Goal: Task Accomplishment & Management: Use online tool/utility

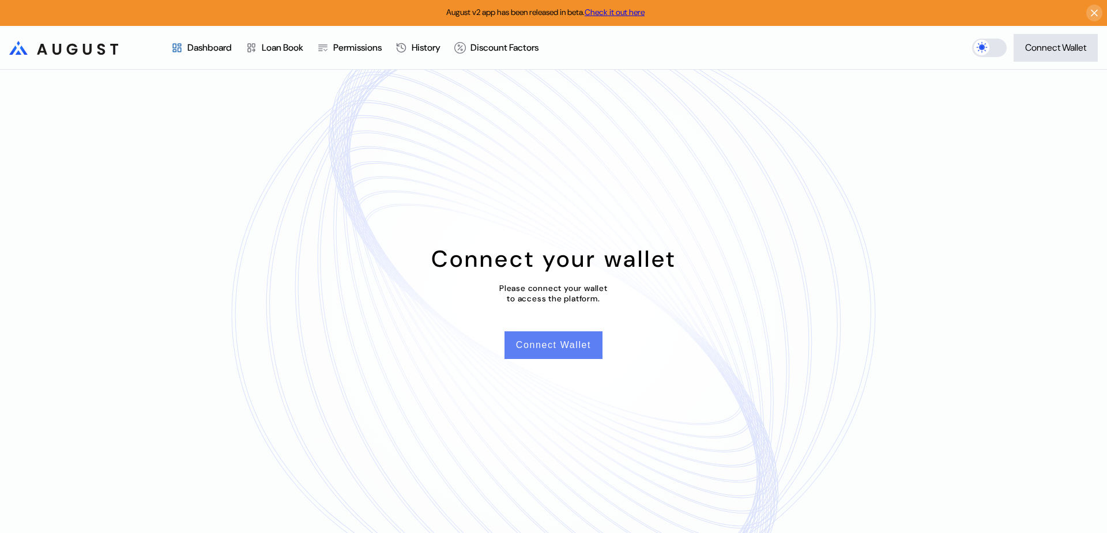
click at [594, 344] on button "Connect Wallet" at bounding box center [553, 345] width 98 height 28
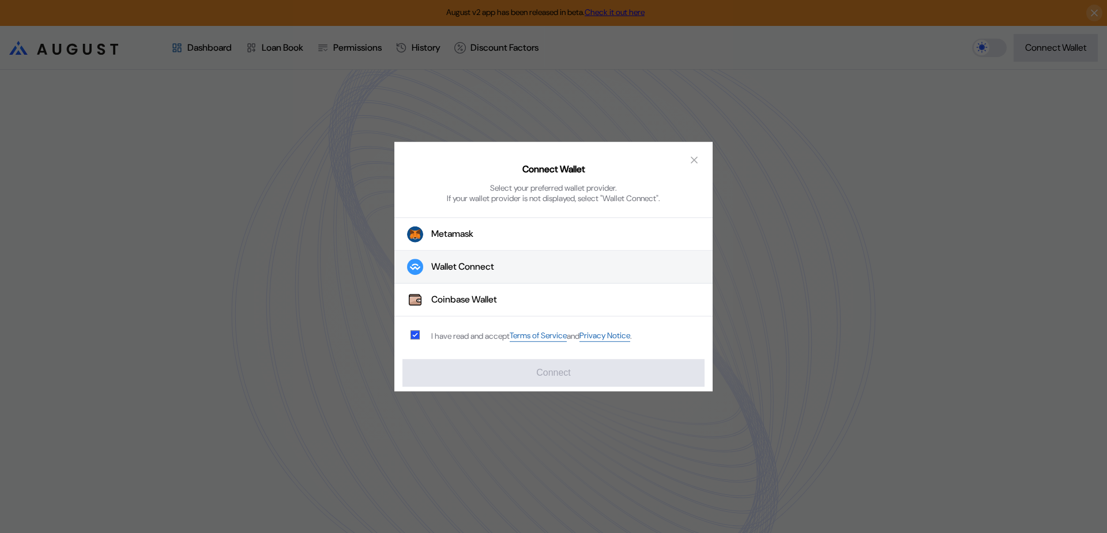
click at [470, 269] on div "Wallet Connect" at bounding box center [462, 267] width 63 height 12
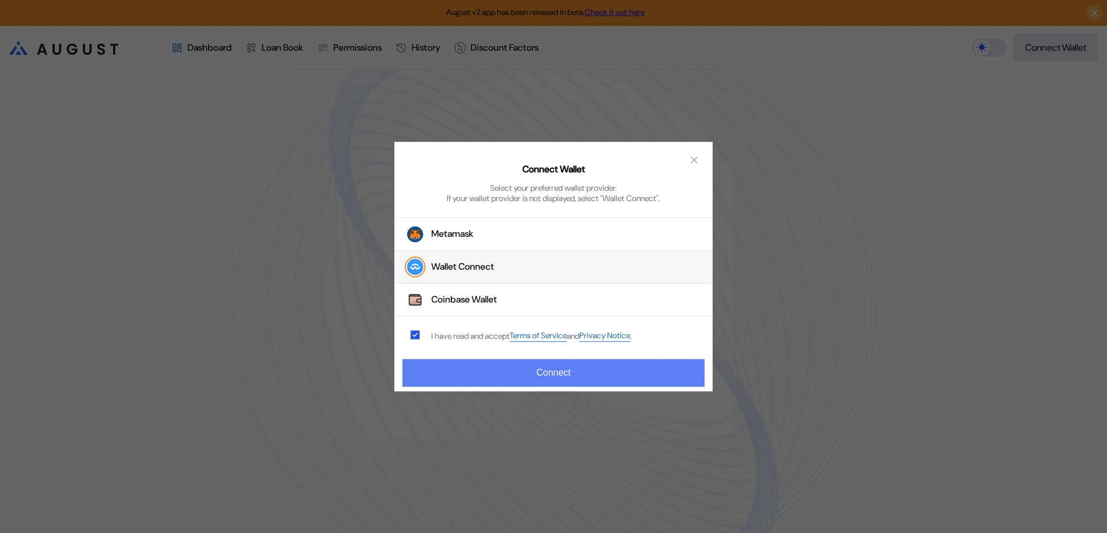
click at [478, 371] on button "Connect" at bounding box center [553, 373] width 302 height 28
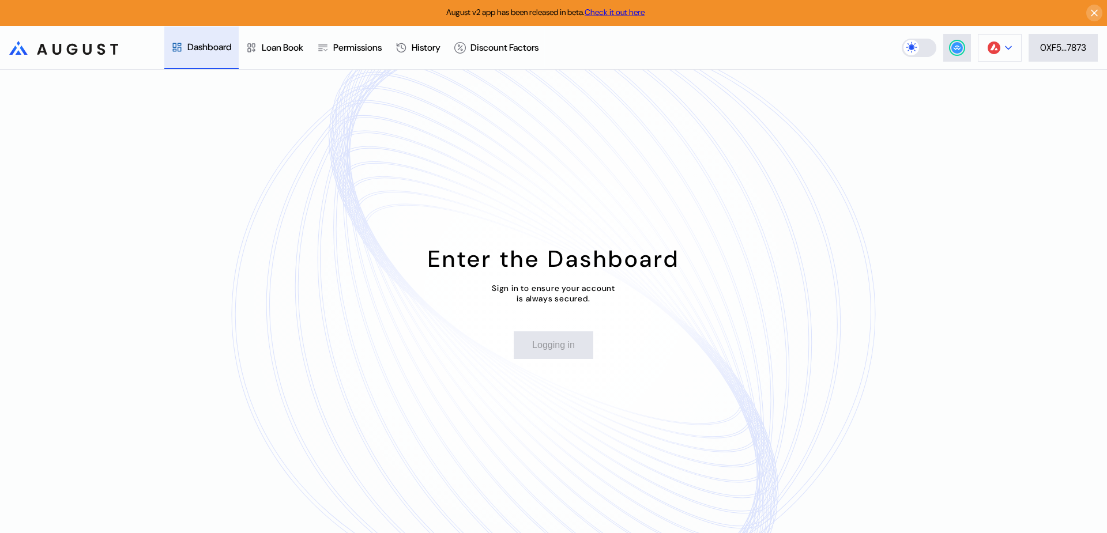
click at [989, 51] on img at bounding box center [993, 48] width 13 height 13
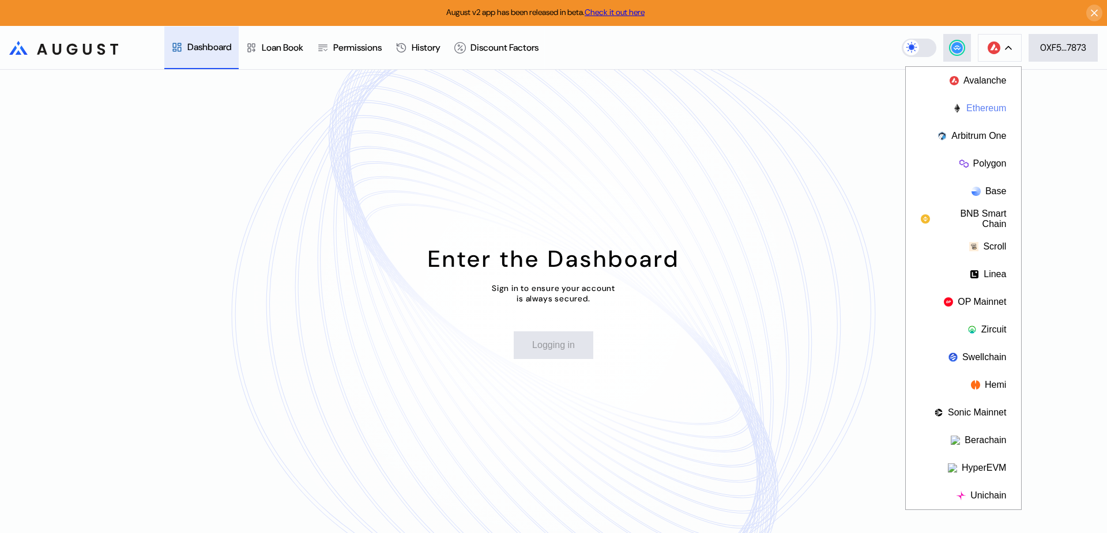
click at [968, 110] on button "Ethereum" at bounding box center [963, 109] width 115 height 28
